Goal: Book appointment/travel/reservation

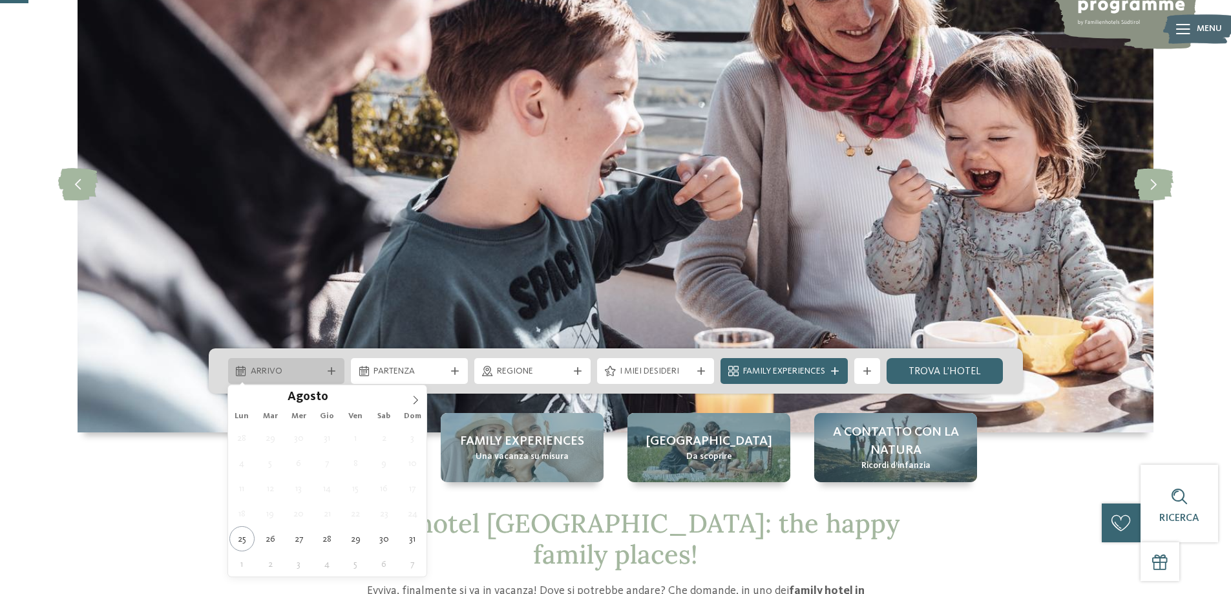
click at [284, 374] on span "Arrivo" at bounding box center [287, 371] width 72 height 13
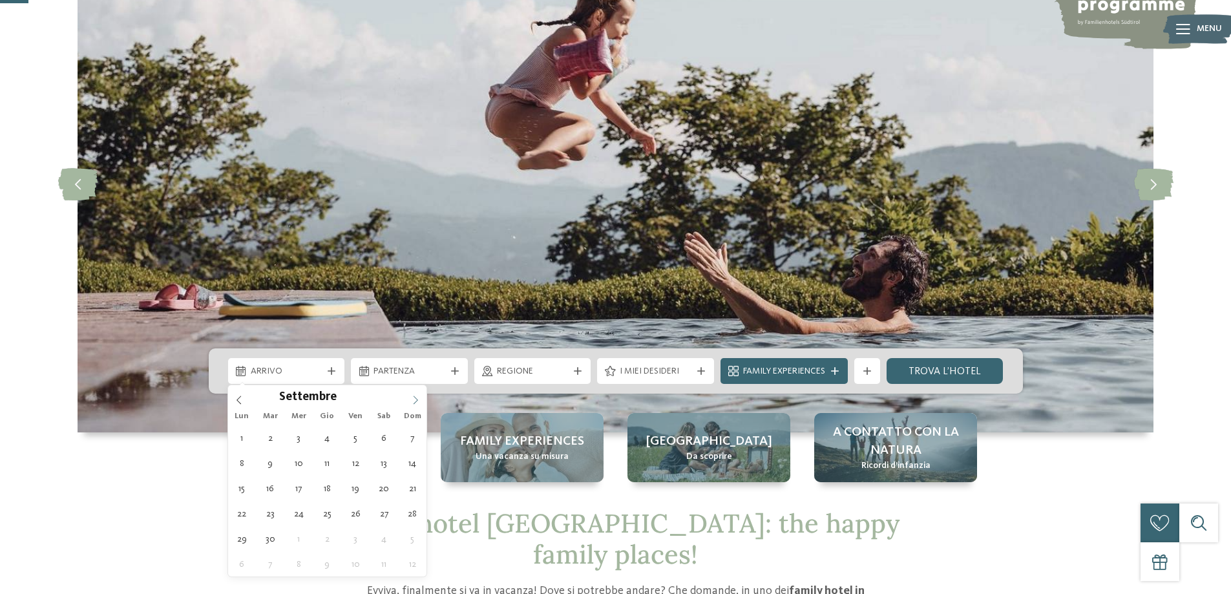
click at [414, 403] on icon at bounding box center [415, 400] width 9 height 9
type input "****"
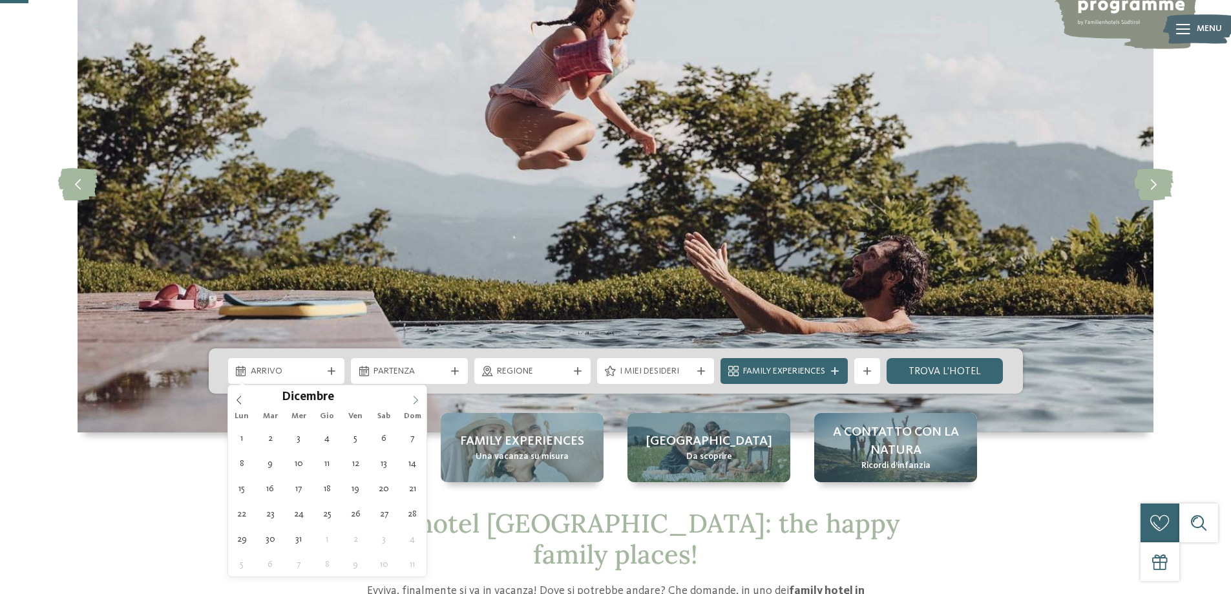
click at [414, 403] on icon at bounding box center [415, 400] width 9 height 9
type div "[DATE]"
type input "****"
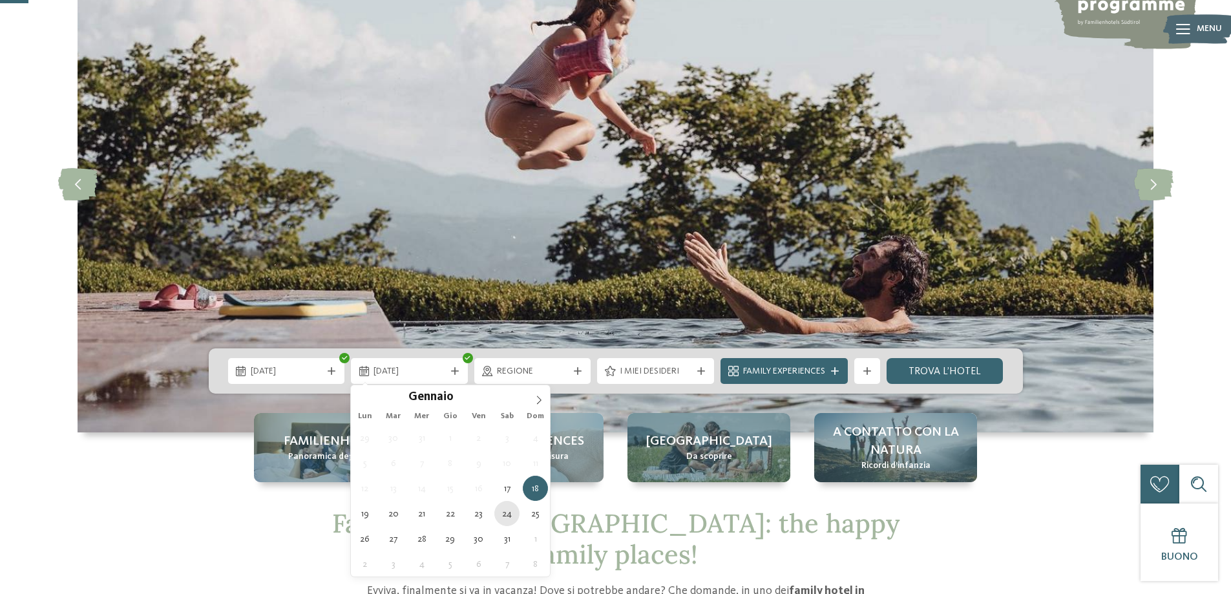
type div "[DATE]"
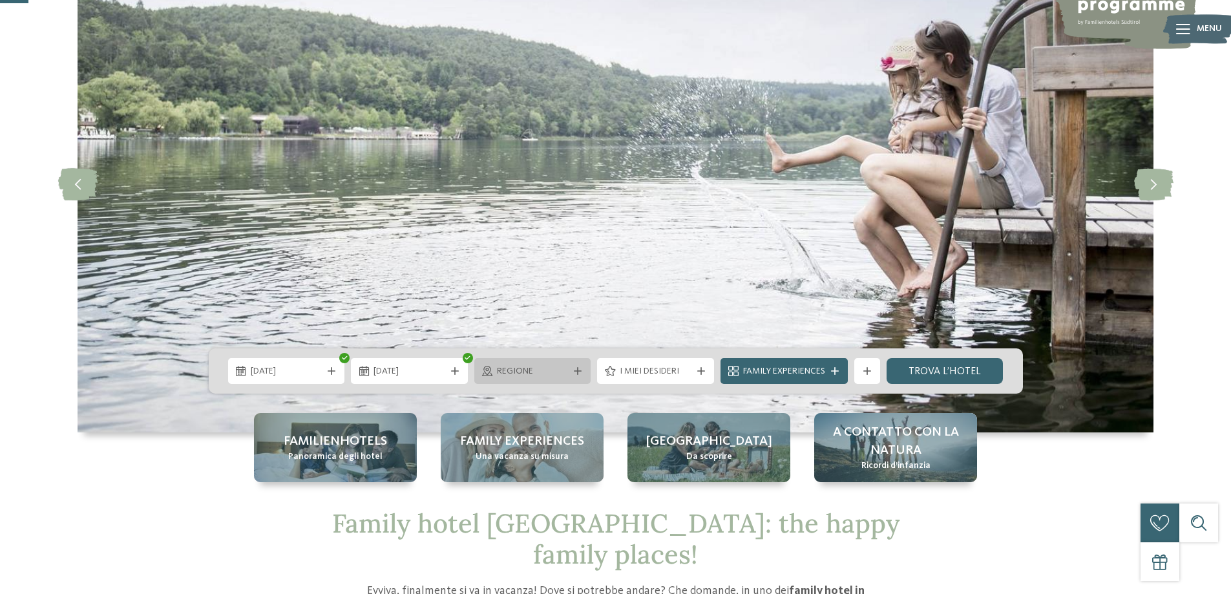
click at [579, 374] on icon at bounding box center [578, 371] width 8 height 8
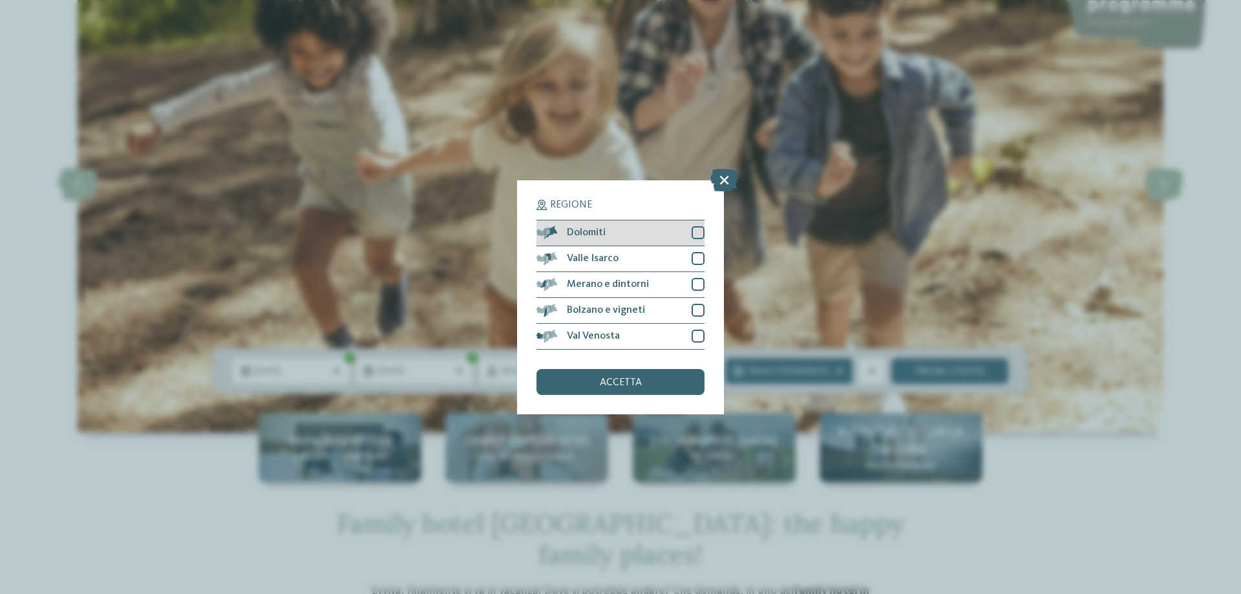
click at [699, 232] on div at bounding box center [698, 232] width 13 height 13
click at [660, 378] on div "accetta" at bounding box center [620, 382] width 168 height 26
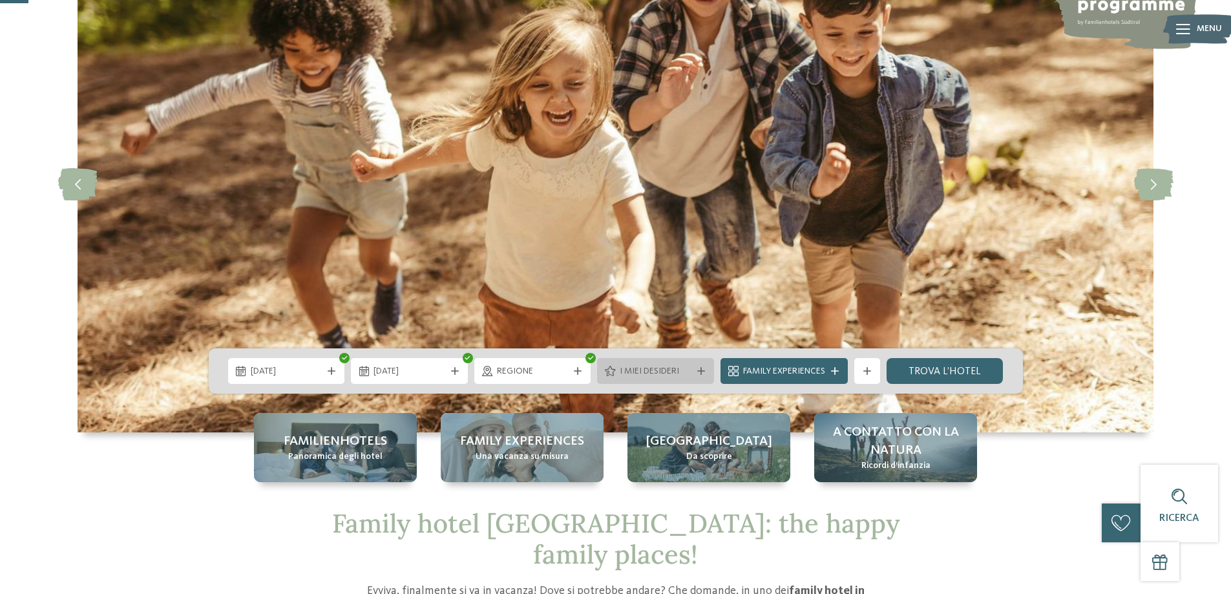
click at [697, 374] on icon at bounding box center [701, 371] width 8 height 8
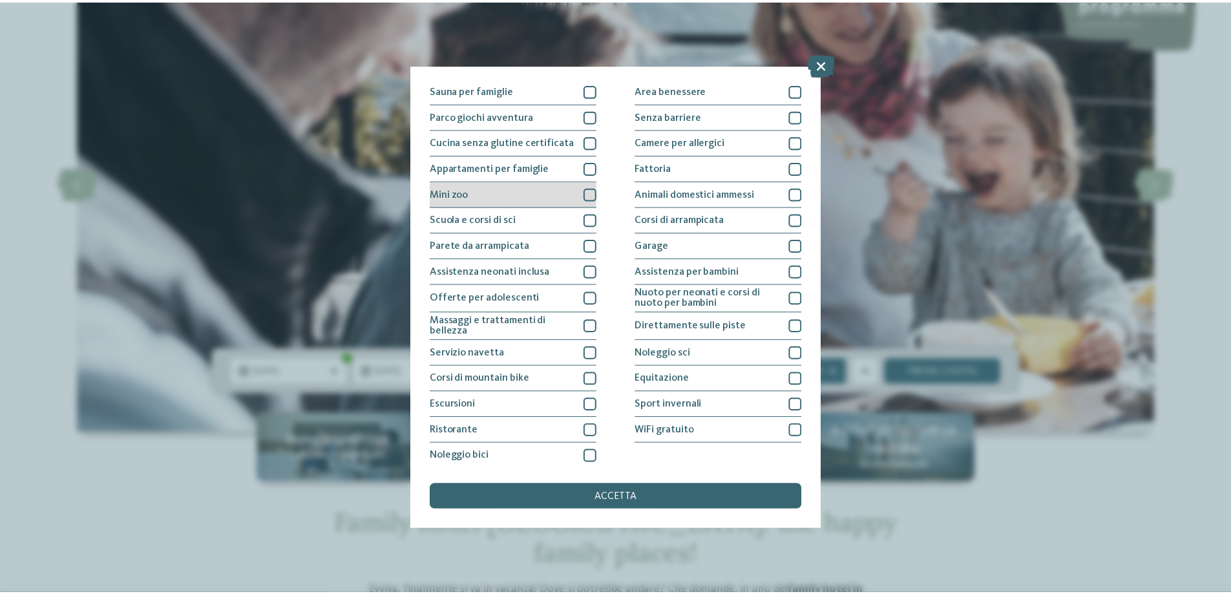
scroll to position [85, 0]
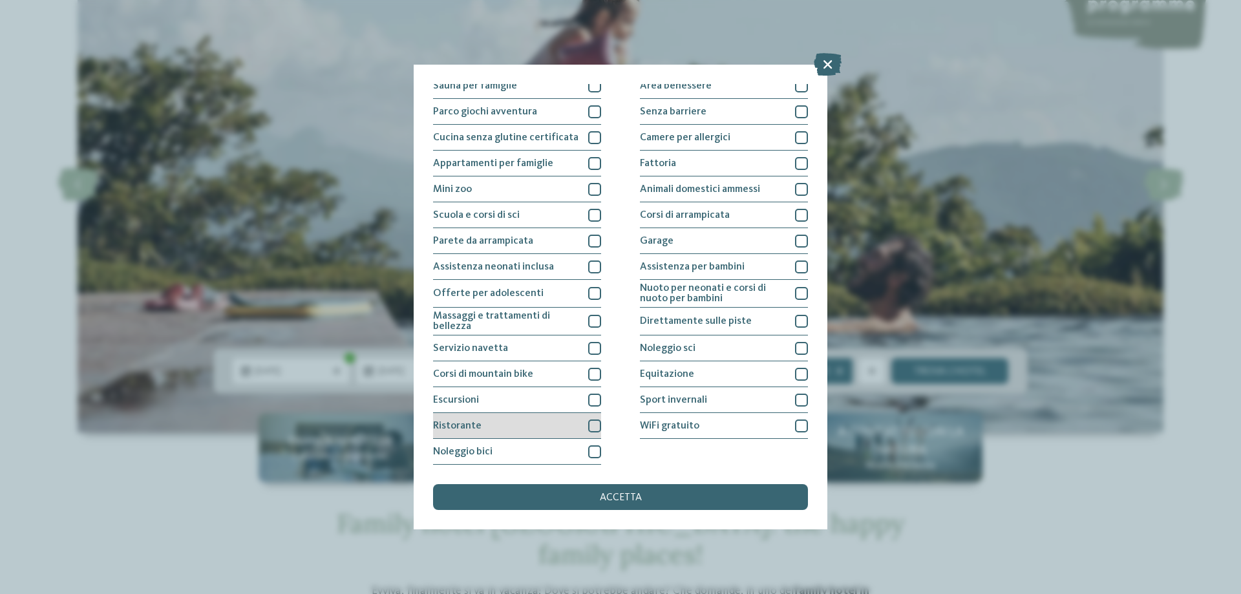
click at [588, 425] on div at bounding box center [594, 425] width 13 height 13
click at [795, 348] on div at bounding box center [801, 348] width 13 height 13
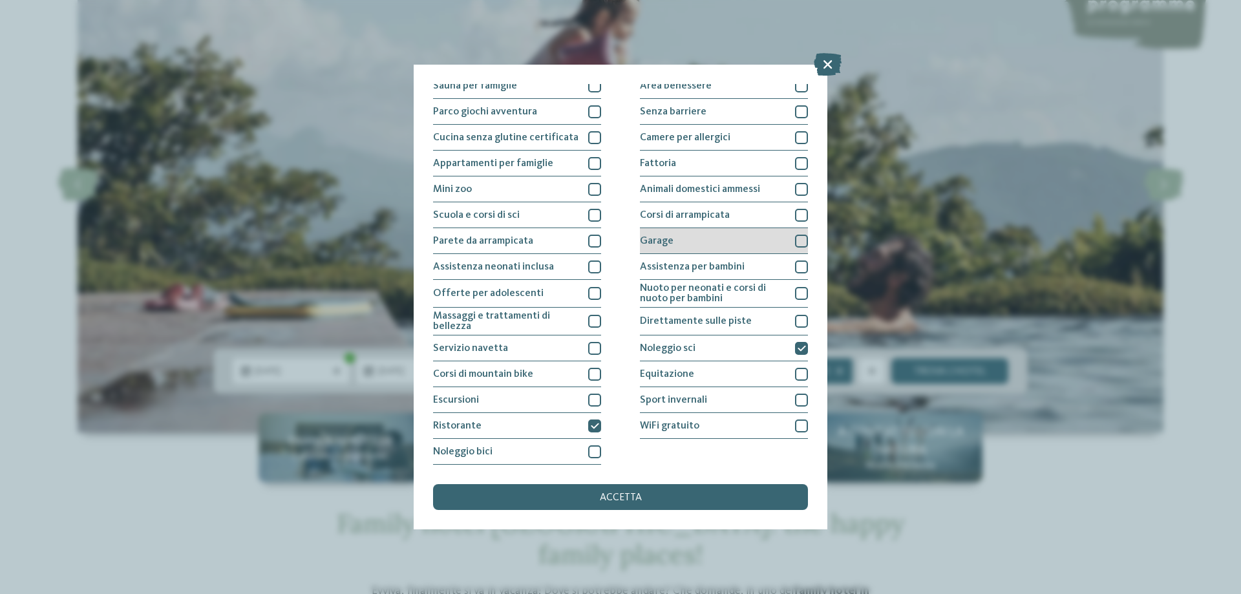
click at [795, 241] on div at bounding box center [801, 241] width 13 height 13
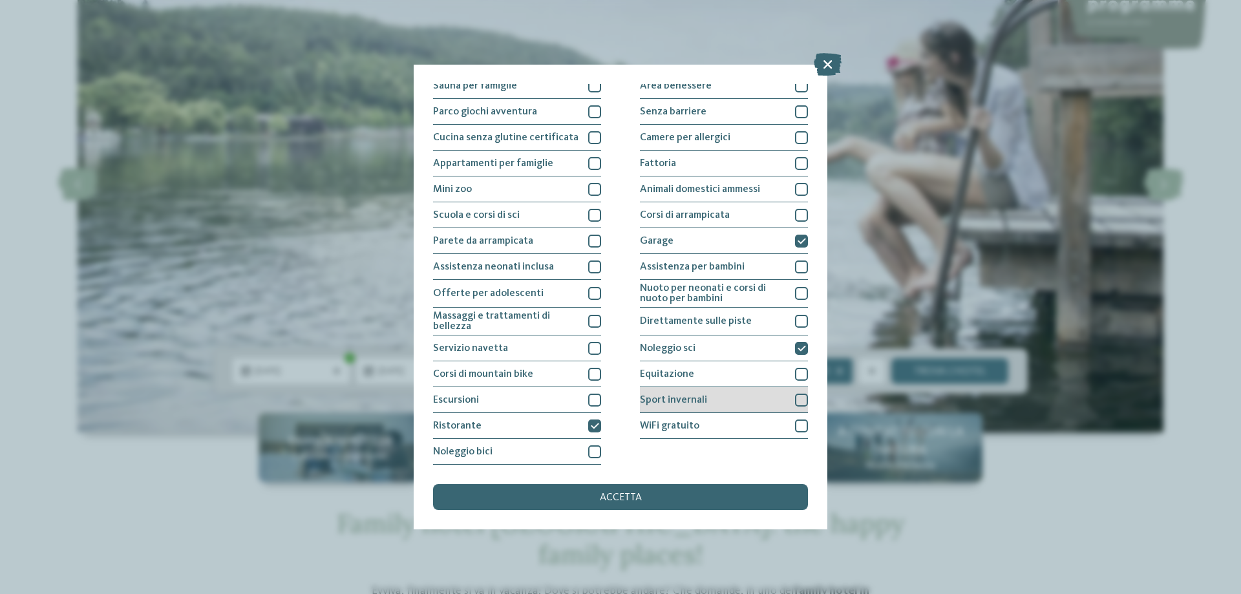
click at [796, 398] on div at bounding box center [801, 400] width 13 height 13
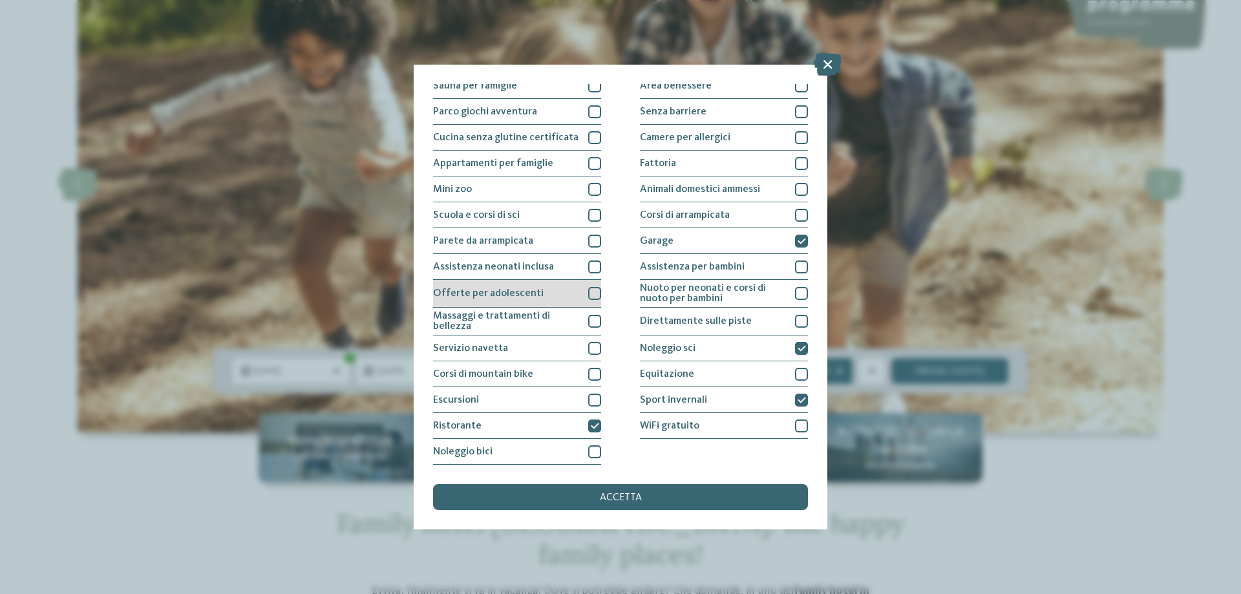
click at [593, 294] on div at bounding box center [594, 293] width 13 height 13
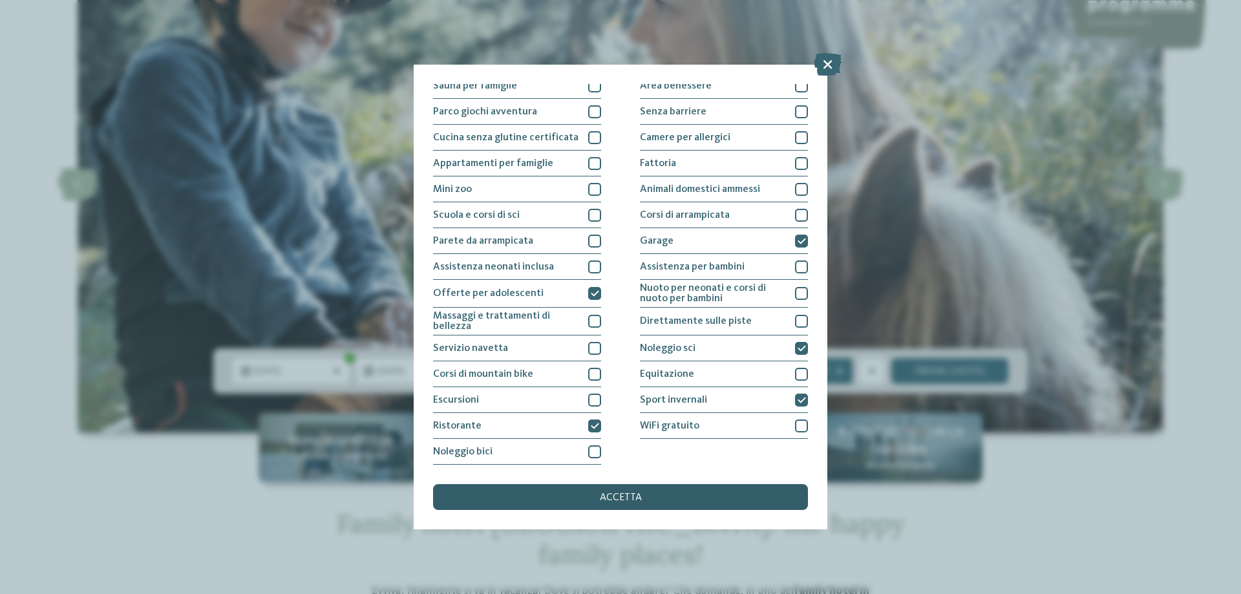
click at [628, 499] on span "accetta" at bounding box center [621, 498] width 42 height 10
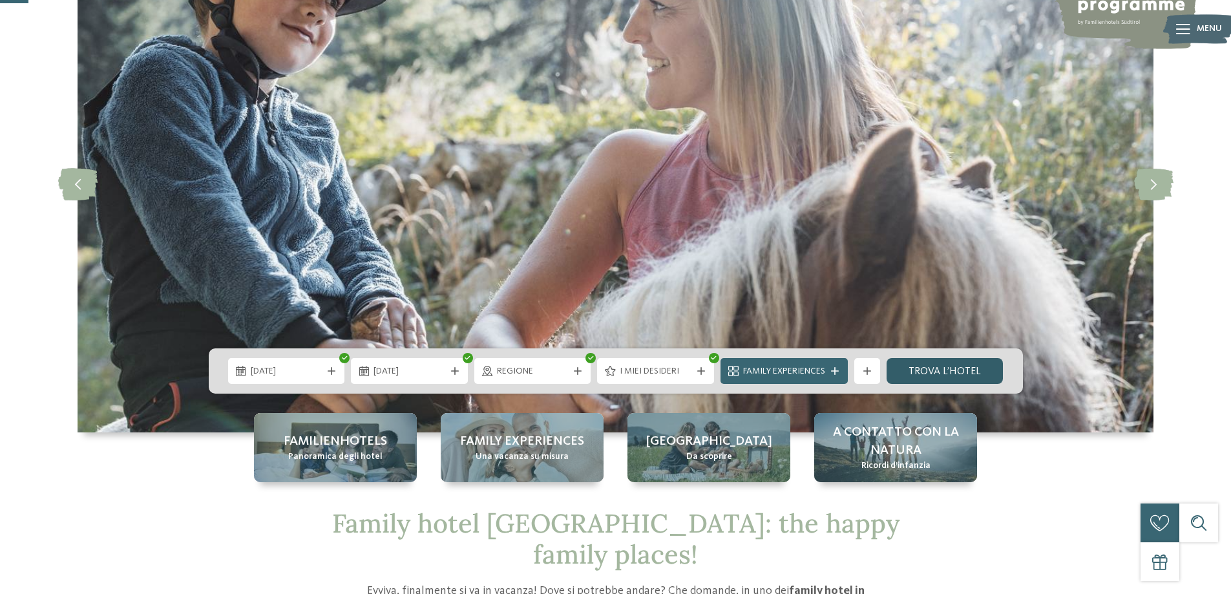
click at [957, 368] on link "trova l’hotel" at bounding box center [945, 371] width 117 height 26
